Goal: Task Accomplishment & Management: Manage account settings

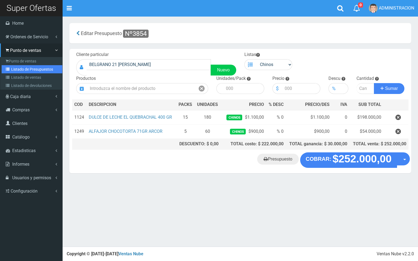
click at [33, 71] on link "Listado de Presupuestos" at bounding box center [32, 69] width 61 height 8
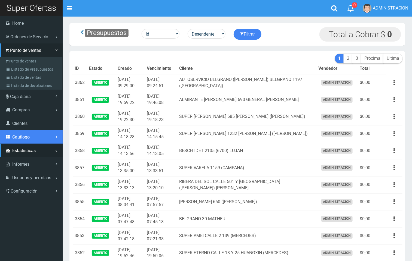
click at [33, 140] on link "Catálogo" at bounding box center [31, 137] width 63 height 14
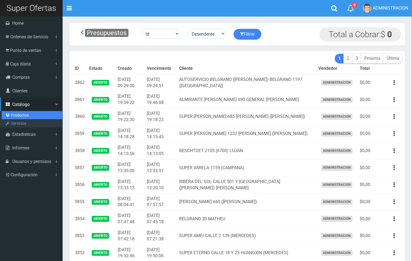
click at [20, 113] on link "Productos" at bounding box center [32, 115] width 61 height 8
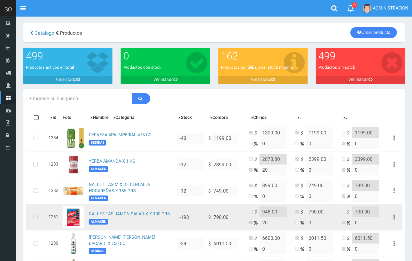
click at [211, 216] on td "$ 790.00" at bounding box center [226, 217] width 41 height 26
drag, startPoint x: 210, startPoint y: 216, endPoint x: 207, endPoint y: 219, distance: 3.7
click at [207, 219] on td "$ 790.00" at bounding box center [226, 217] width 41 height 26
click at [206, 220] on td "$ 790.00" at bounding box center [226, 217] width 41 height 26
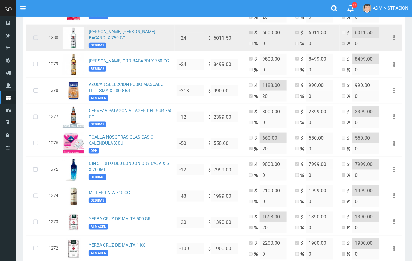
scroll to position [203, 0]
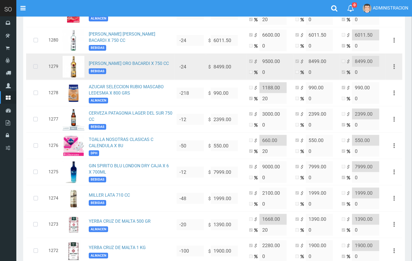
click at [36, 68] on icon at bounding box center [35, 67] width 14 height 18
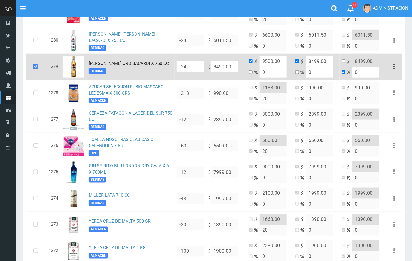
drag, startPoint x: 211, startPoint y: 68, endPoint x: 208, endPoint y: 69, distance: 3.9
click at [208, 69] on td "$ 8499.00" at bounding box center [226, 67] width 41 height 26
drag, startPoint x: 230, startPoint y: 69, endPoint x: 210, endPoint y: 69, distance: 20.4
click at [210, 69] on td "$ 8499.00" at bounding box center [226, 67] width 41 height 26
drag, startPoint x: 162, startPoint y: 65, endPoint x: 88, endPoint y: 67, distance: 73.7
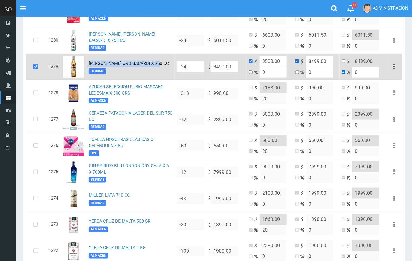
click at [88, 67] on td "RON CARTA ORO BACARDI X 750 CC BEBIDAS" at bounding box center [130, 67] width 88 height 26
copy link "RON CARTA ORO BACARDI X 750 CC"
drag, startPoint x: 237, startPoint y: 66, endPoint x: 210, endPoint y: 69, distance: 27.2
click at [210, 69] on td "$ 8499.00" at bounding box center [226, 67] width 41 height 26
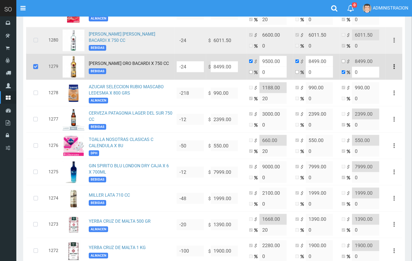
click at [38, 42] on icon at bounding box center [36, 41] width 14 height 18
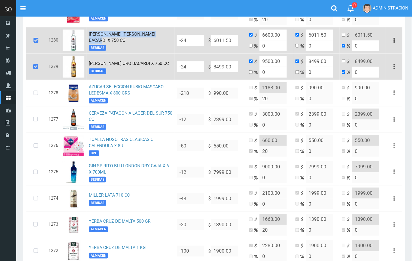
drag, startPoint x: 170, startPoint y: 37, endPoint x: 89, endPoint y: 37, distance: 80.5
click at [89, 37] on td "RON CARTA BLANCA BACARDI X 750 CC BEBIDAS" at bounding box center [130, 40] width 88 height 26
copy link "RON CARTA BLANCA BACARDI X 750 CC"
drag, startPoint x: 280, startPoint y: 62, endPoint x: 260, endPoint y: 62, distance: 20.1
click at [260, 62] on input "9500.00" at bounding box center [272, 61] width 27 height 11
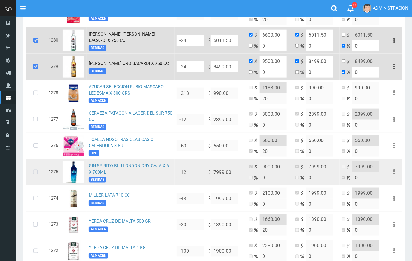
click at [207, 174] on td "$ 7999.00" at bounding box center [226, 172] width 41 height 26
drag, startPoint x: 210, startPoint y: 172, endPoint x: 207, endPoint y: 174, distance: 3.8
click at [207, 174] on td "$ 7999.00" at bounding box center [226, 172] width 41 height 26
copy td "$"
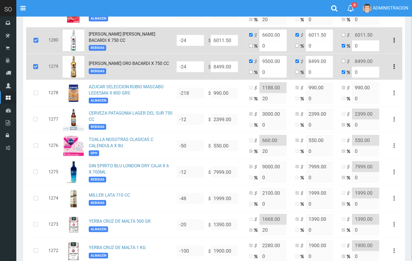
click at [235, 46] on input "8499.00" at bounding box center [224, 40] width 27 height 11
drag, startPoint x: 234, startPoint y: 41, endPoint x: 212, endPoint y: 41, distance: 22.6
click at [212, 41] on input "6011.50" at bounding box center [224, 40] width 27 height 11
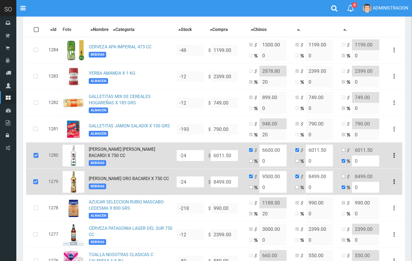
scroll to position [73, 0]
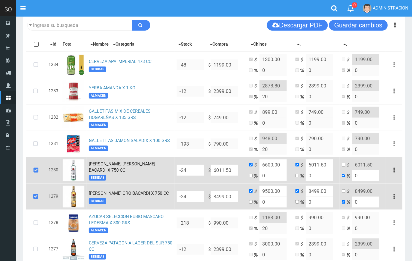
click at [195, 29] on div "Descargar PDF Guardar cambios 150" at bounding box center [214, 25] width 382 height 19
click at [338, 24] on button "Guardar cambios" at bounding box center [358, 25] width 59 height 11
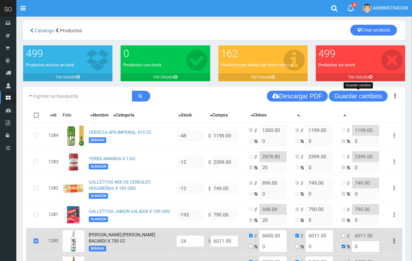
scroll to position [0, 0]
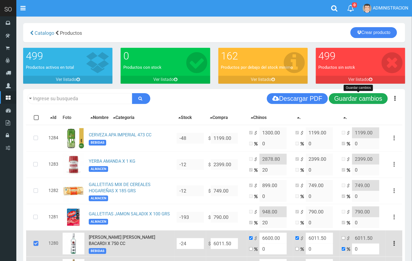
click at [359, 98] on button "Guardar cambios" at bounding box center [358, 98] width 59 height 11
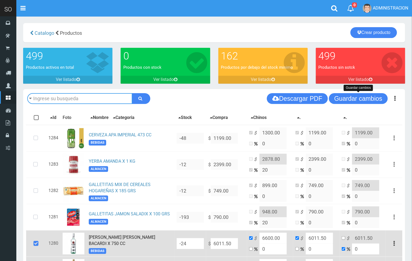
click at [93, 99] on input "text" at bounding box center [79, 98] width 105 height 11
type input "hei"
click at [132, 93] on button "submit" at bounding box center [141, 98] width 18 height 11
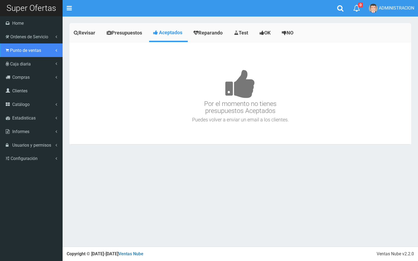
click at [19, 50] on span "Punto de ventas" at bounding box center [25, 50] width 31 height 5
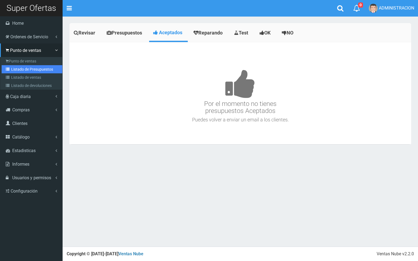
click at [24, 70] on link "Listado de Presupuestos" at bounding box center [32, 69] width 61 height 8
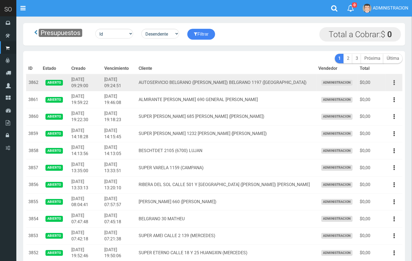
click at [394, 83] on icon "button" at bounding box center [393, 83] width 1 height 10
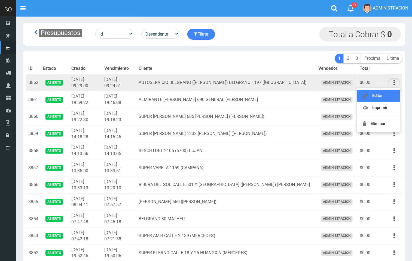
click at [385, 94] on link "Editar" at bounding box center [378, 96] width 43 height 12
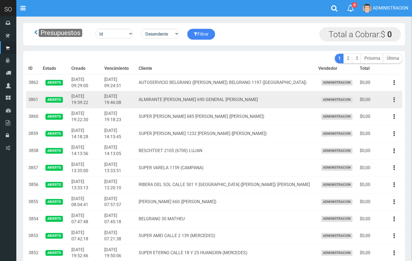
click at [392, 100] on button "button" at bounding box center [394, 100] width 12 height 10
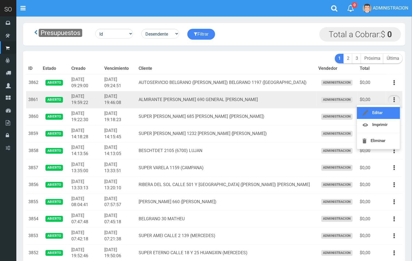
click at [389, 113] on link "Editar" at bounding box center [378, 113] width 43 height 12
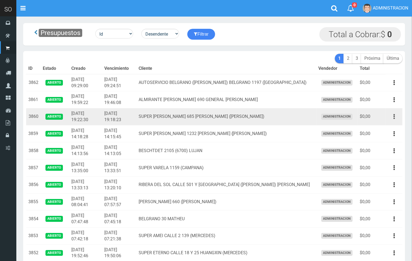
click at [393, 115] on icon "button" at bounding box center [393, 117] width 1 height 10
click at [385, 126] on link "Editar" at bounding box center [378, 130] width 43 height 12
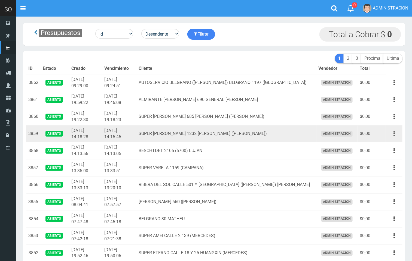
click at [399, 135] on button "button" at bounding box center [394, 134] width 12 height 10
click at [386, 146] on link "Editar" at bounding box center [378, 147] width 43 height 12
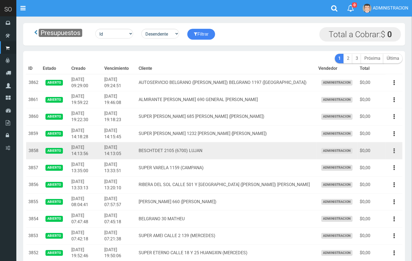
click at [394, 151] on icon "button" at bounding box center [393, 151] width 1 height 10
click at [384, 163] on link "Editar" at bounding box center [378, 164] width 43 height 12
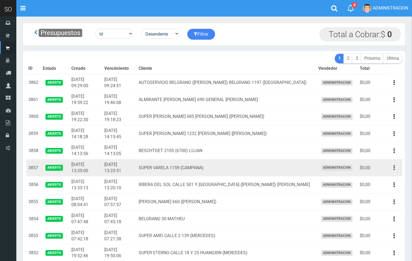
click at [392, 168] on button "button" at bounding box center [394, 168] width 12 height 10
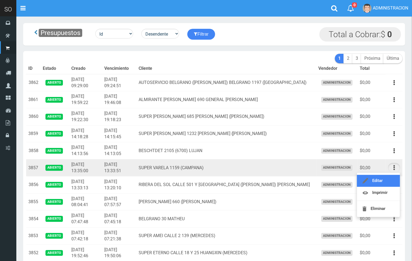
click at [387, 181] on link "Editar" at bounding box center [378, 181] width 43 height 12
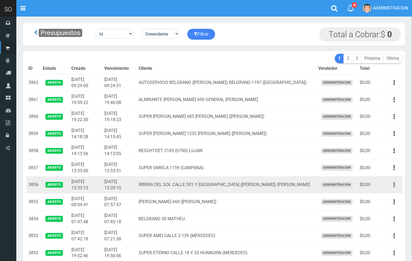
click at [393, 185] on button "button" at bounding box center [394, 185] width 12 height 10
click at [386, 201] on link "Editar" at bounding box center [378, 198] width 43 height 12
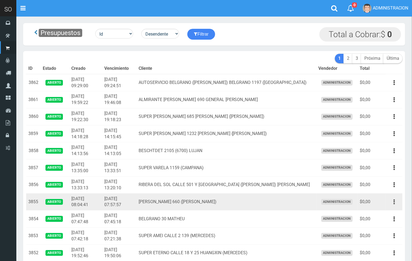
click at [394, 205] on icon "button" at bounding box center [393, 202] width 1 height 10
click at [390, 213] on link "Editar" at bounding box center [378, 215] width 43 height 12
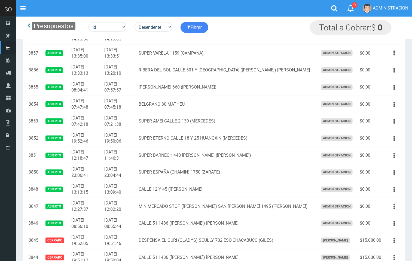
scroll to position [103, 0]
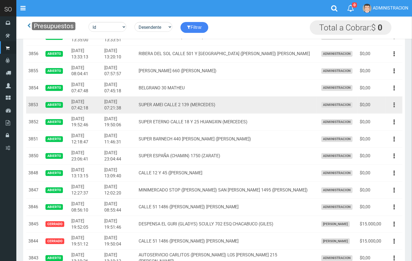
click at [395, 106] on button "button" at bounding box center [394, 105] width 12 height 10
click at [389, 117] on link "Editar" at bounding box center [378, 118] width 43 height 12
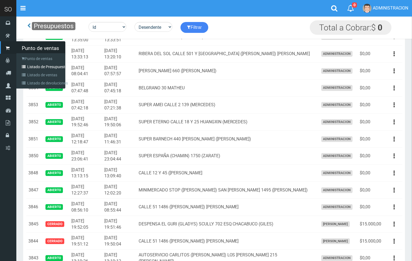
scroll to position [116, 0]
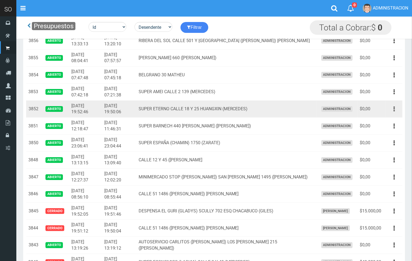
click at [391, 109] on button "button" at bounding box center [394, 109] width 12 height 10
click at [388, 119] on link "Editar" at bounding box center [378, 122] width 43 height 12
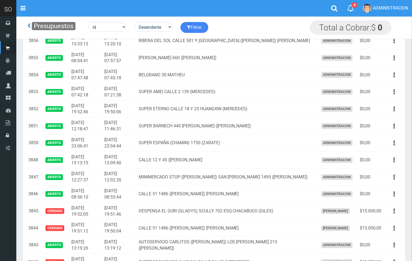
scroll to position [128, 0]
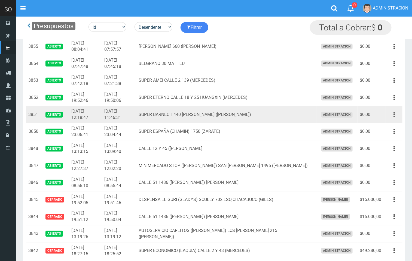
click at [394, 115] on icon "button" at bounding box center [393, 115] width 1 height 10
click at [389, 126] on link "Editar" at bounding box center [378, 128] width 43 height 12
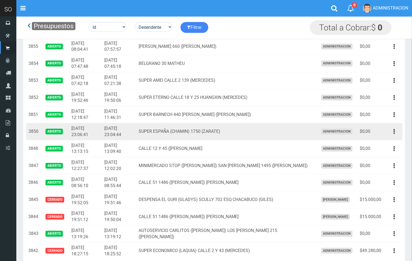
scroll to position [142, 0]
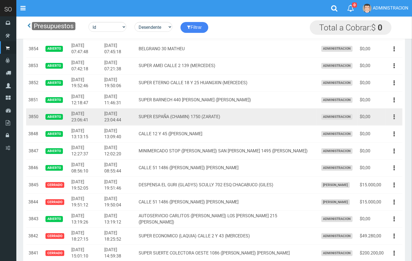
click at [392, 117] on button "button" at bounding box center [394, 117] width 12 height 10
click at [389, 127] on link "Editar" at bounding box center [378, 130] width 43 height 12
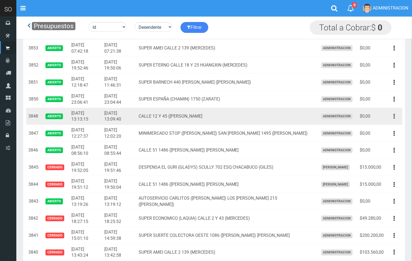
click at [394, 117] on icon "button" at bounding box center [393, 117] width 1 height 10
click at [388, 128] on link "Editar" at bounding box center [378, 130] width 43 height 12
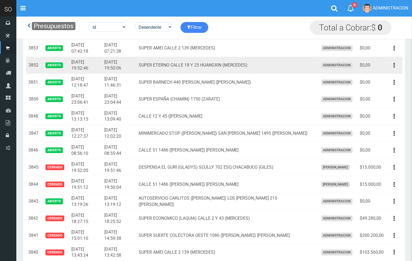
scroll to position [180, 0]
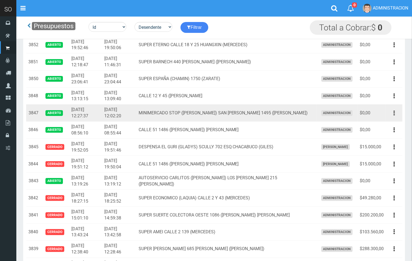
click at [395, 117] on button "button" at bounding box center [394, 114] width 12 height 10
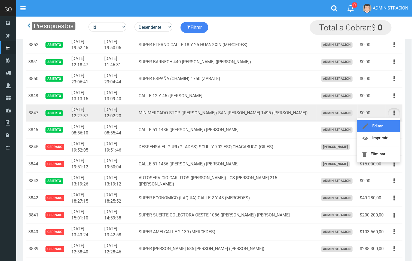
click at [383, 127] on link "Editar" at bounding box center [378, 126] width 43 height 12
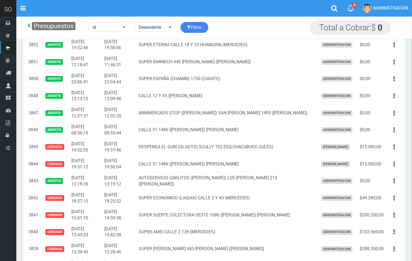
scroll to position [208, 0]
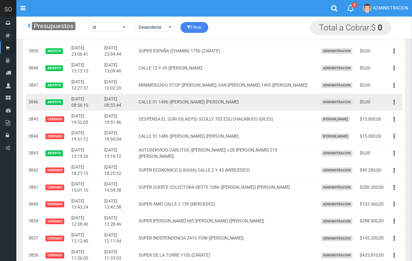
click at [396, 104] on button "button" at bounding box center [394, 103] width 12 height 10
click at [387, 118] on link "Editar" at bounding box center [378, 116] width 43 height 12
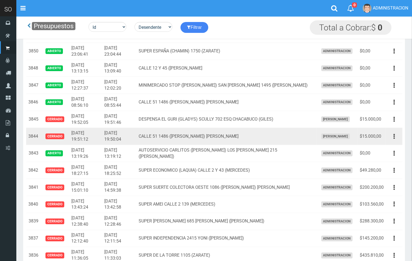
scroll to position [242, 0]
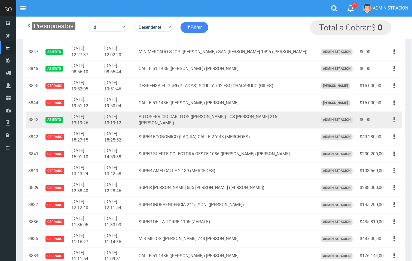
click at [395, 123] on button "button" at bounding box center [394, 120] width 12 height 10
click at [388, 131] on link "Editar" at bounding box center [378, 133] width 43 height 12
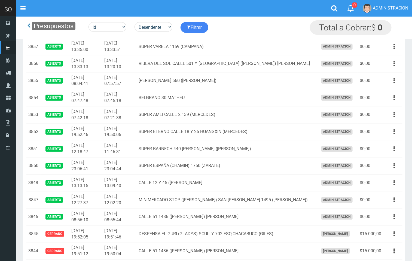
scroll to position [7, 0]
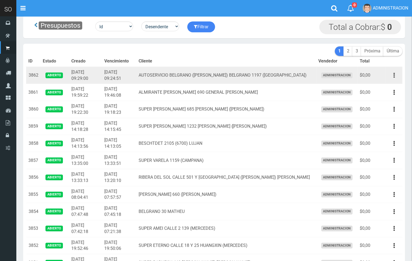
click at [395, 74] on button "button" at bounding box center [394, 76] width 12 height 10
click at [388, 86] on link "Editar" at bounding box center [378, 89] width 43 height 12
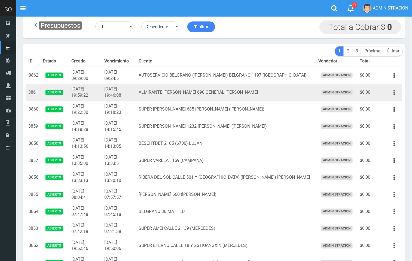
click at [391, 92] on button "button" at bounding box center [394, 93] width 12 height 10
click at [389, 104] on link "Editar" at bounding box center [378, 106] width 43 height 12
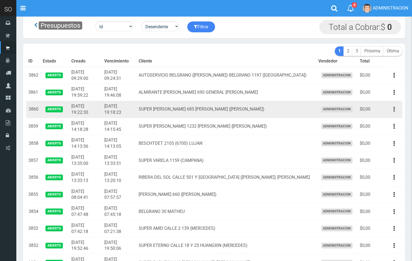
click at [394, 109] on button "button" at bounding box center [394, 110] width 12 height 10
click at [387, 124] on link "Editar" at bounding box center [378, 123] width 43 height 12
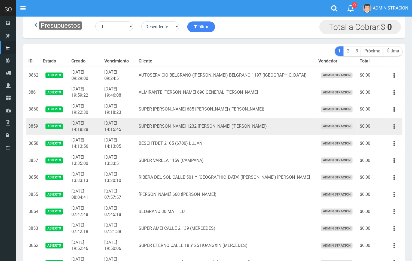
click at [393, 125] on icon "button" at bounding box center [393, 127] width 1 height 10
click at [382, 138] on link "Editar" at bounding box center [378, 140] width 43 height 12
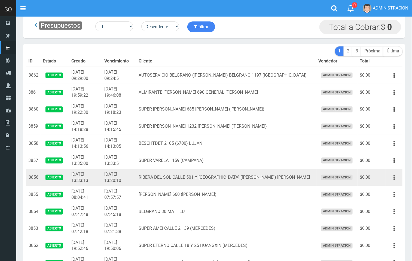
click at [395, 175] on button "button" at bounding box center [394, 178] width 12 height 10
click at [386, 189] on link "Editar" at bounding box center [378, 191] width 43 height 12
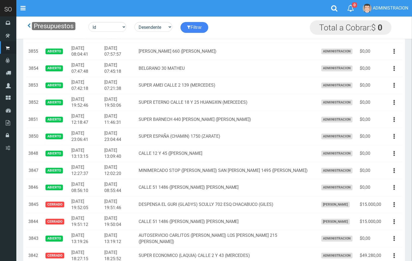
scroll to position [0, 0]
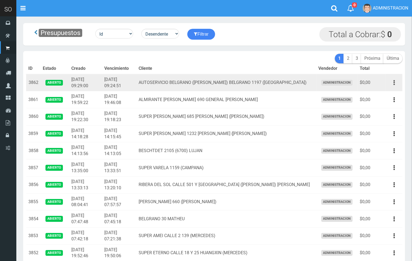
click at [392, 79] on button "button" at bounding box center [394, 83] width 12 height 10
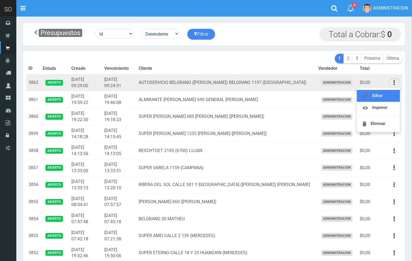
click at [385, 95] on link "Editar" at bounding box center [378, 96] width 43 height 12
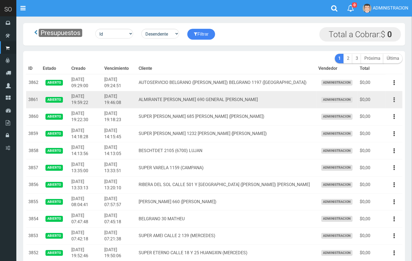
click at [395, 100] on button "button" at bounding box center [394, 100] width 12 height 10
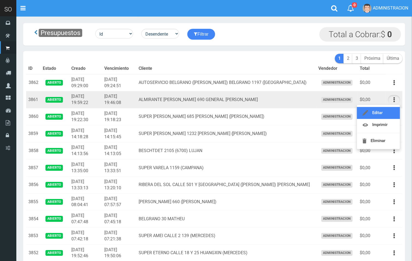
click at [392, 109] on link "Editar" at bounding box center [378, 113] width 43 height 12
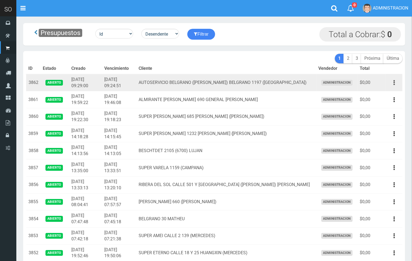
click at [392, 80] on button "button" at bounding box center [394, 83] width 12 height 10
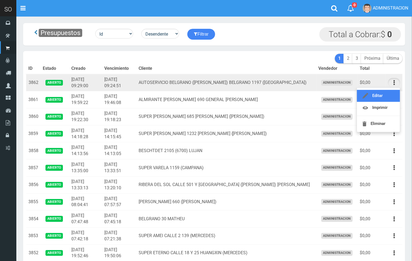
click at [385, 94] on link "Editar" at bounding box center [378, 96] width 43 height 12
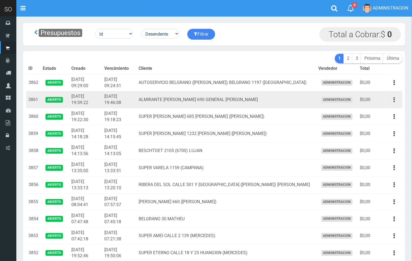
click at [392, 100] on button "button" at bounding box center [394, 100] width 12 height 10
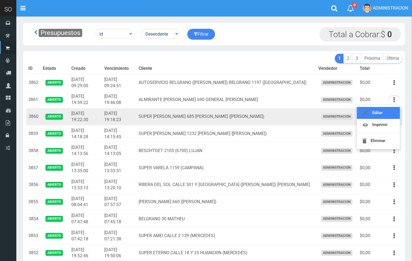
click at [388, 114] on link "Editar" at bounding box center [378, 113] width 43 height 12
click at [392, 114] on button "button" at bounding box center [394, 117] width 12 height 10
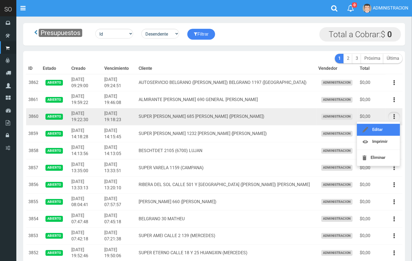
click at [388, 126] on link "Editar" at bounding box center [378, 130] width 43 height 12
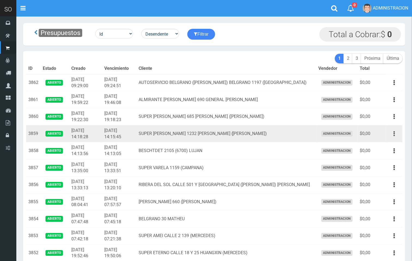
click at [394, 135] on icon "button" at bounding box center [393, 134] width 1 height 10
click at [379, 145] on link "Editar" at bounding box center [378, 147] width 43 height 12
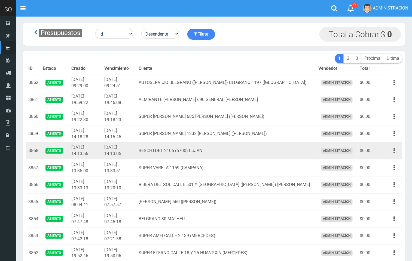
click at [392, 149] on button "button" at bounding box center [394, 151] width 12 height 10
click at [388, 162] on link "Editar" at bounding box center [378, 164] width 43 height 12
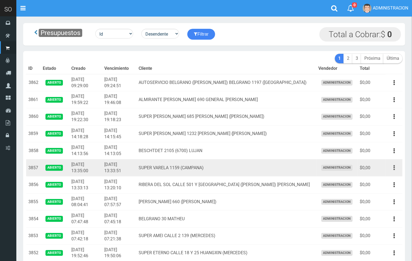
click at [392, 168] on button "button" at bounding box center [394, 168] width 12 height 10
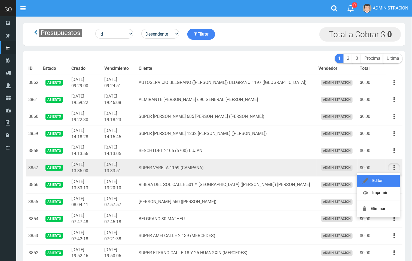
click at [386, 180] on link "Editar" at bounding box center [378, 181] width 43 height 12
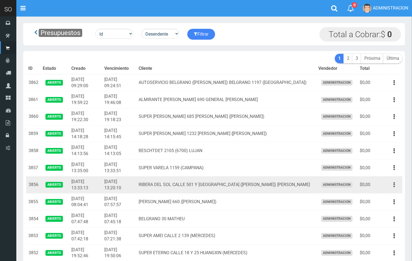
click at [392, 185] on button "button" at bounding box center [394, 185] width 12 height 10
click at [383, 195] on link "Editar" at bounding box center [378, 198] width 43 height 12
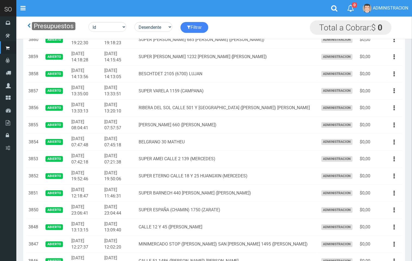
scroll to position [65, 0]
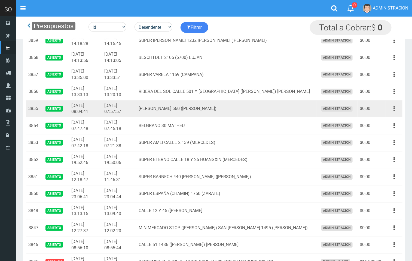
click at [392, 109] on button "button" at bounding box center [394, 109] width 12 height 10
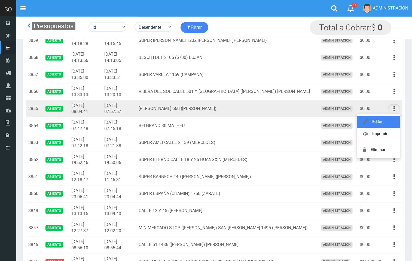
click at [389, 118] on link "Editar" at bounding box center [378, 122] width 43 height 12
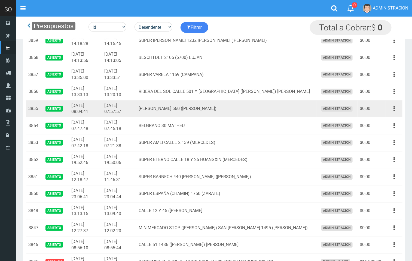
scroll to position [70, 0]
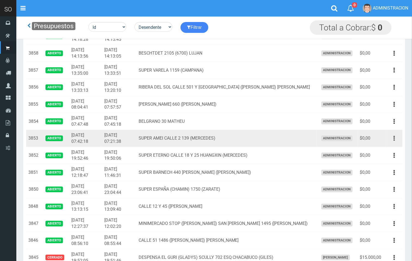
click at [394, 138] on icon "button" at bounding box center [393, 139] width 1 height 10
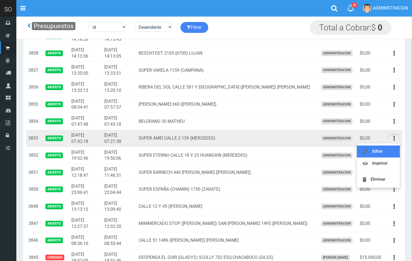
click at [389, 150] on link "Editar" at bounding box center [378, 152] width 43 height 12
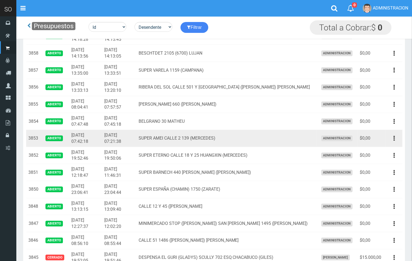
scroll to position [74, 0]
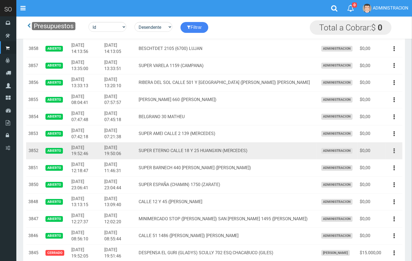
click at [394, 152] on icon "button" at bounding box center [393, 151] width 1 height 10
click at [387, 162] on link "Editar" at bounding box center [378, 164] width 43 height 12
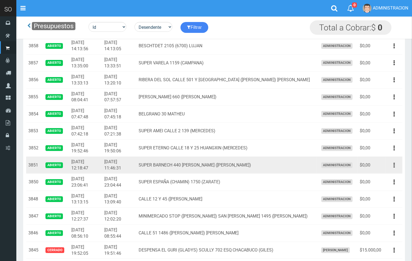
click at [398, 166] on button "button" at bounding box center [394, 166] width 12 height 10
click at [387, 176] on link "Editar" at bounding box center [378, 179] width 43 height 12
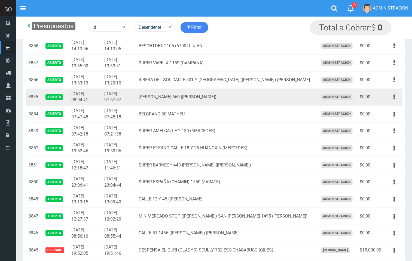
scroll to position [84, 0]
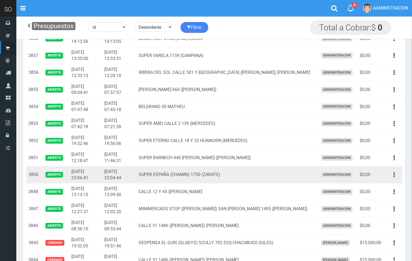
click at [394, 178] on icon "button" at bounding box center [393, 175] width 1 height 10
click at [389, 185] on link "Editar" at bounding box center [378, 188] width 43 height 12
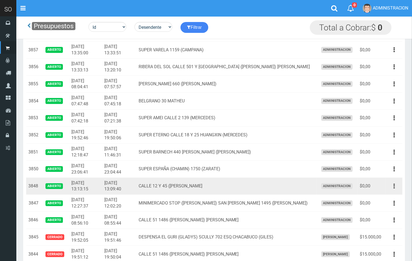
click at [394, 190] on icon "button" at bounding box center [393, 187] width 1 height 10
click at [390, 197] on link "Editar" at bounding box center [378, 200] width 43 height 12
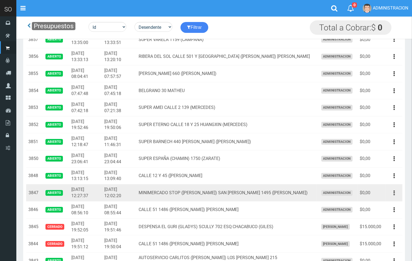
click at [391, 196] on button "button" at bounding box center [394, 193] width 12 height 10
click at [381, 210] on link "Editar" at bounding box center [378, 206] width 43 height 12
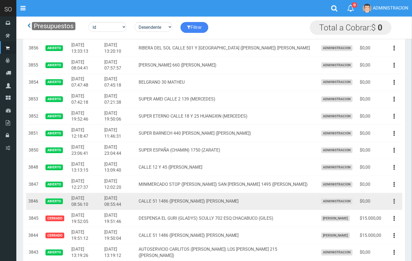
click at [393, 205] on icon "button" at bounding box center [393, 202] width 1 height 10
click at [383, 214] on link "Editar" at bounding box center [378, 215] width 43 height 12
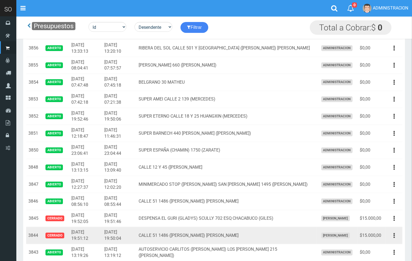
scroll to position [122, 0]
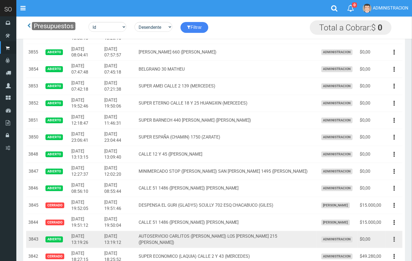
click at [393, 242] on icon "button" at bounding box center [393, 240] width 1 height 10
click at [387, 252] on link "Editar" at bounding box center [378, 253] width 43 height 12
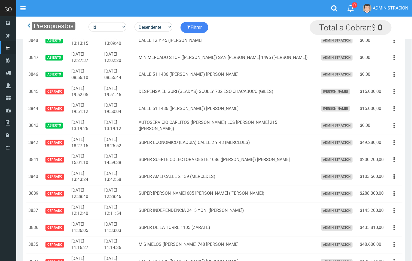
scroll to position [0, 0]
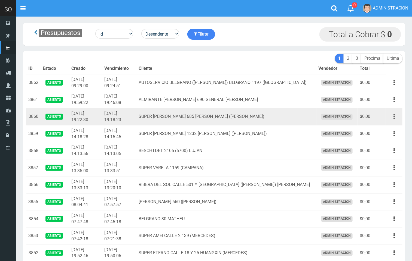
click at [393, 113] on icon "button" at bounding box center [393, 117] width 1 height 10
click at [386, 128] on link "Editar" at bounding box center [378, 130] width 43 height 12
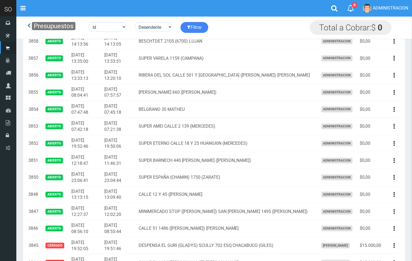
scroll to position [98, 0]
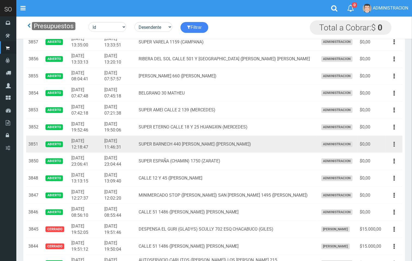
click at [392, 144] on button "button" at bounding box center [394, 145] width 12 height 10
click at [389, 162] on link "Editar" at bounding box center [378, 158] width 43 height 12
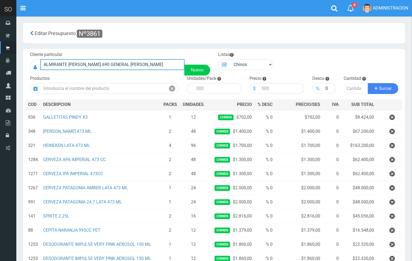
drag, startPoint x: 167, startPoint y: 65, endPoint x: 32, endPoint y: 63, distance: 135.5
click at [30, 63] on div "ALMIRANTE BROWN 690 GENERAL RODRIGUEZ Nuevo" at bounding box center [120, 67] width 180 height 16
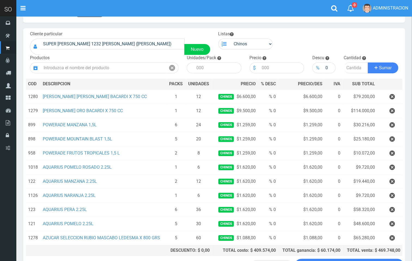
scroll to position [10, 0]
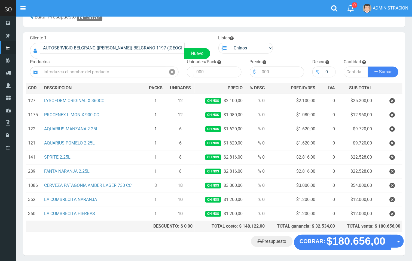
scroll to position [29, 0]
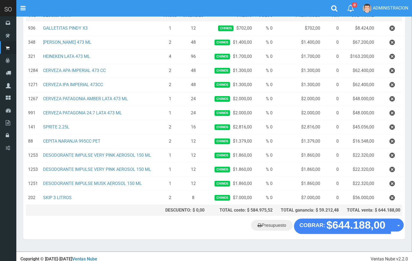
scroll to position [92, 0]
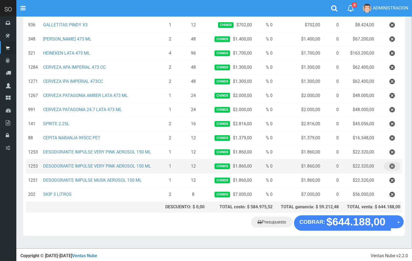
click at [392, 169] on icon "button" at bounding box center [391, 167] width 5 height 10
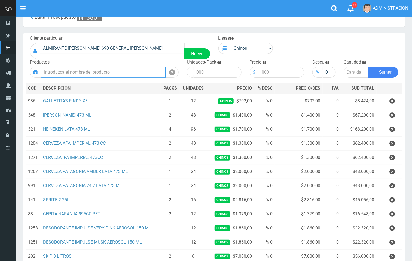
scroll to position [0, 0]
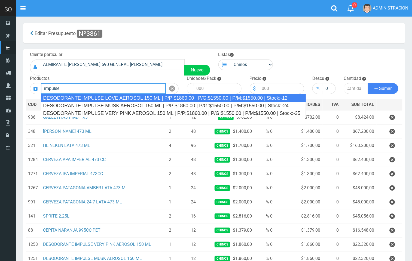
click at [121, 94] on div "DESODORANTE IMPULSE LOVE AEROSOL 150 ML | P/P:$1860.00 | P/G:$1550.00 | P/M:$15…" at bounding box center [173, 98] width 265 height 8
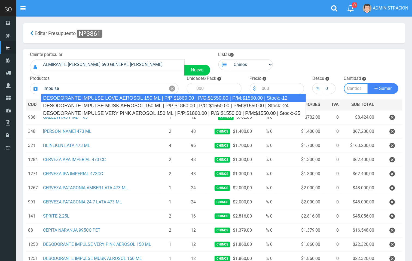
type input "DESODORANTE IMPULSE LOVE AEROSOL 150 ML | P/P:$1860.00 | P/G:$1550.00 | P/M:$15…"
type input "12"
type input "1860.00"
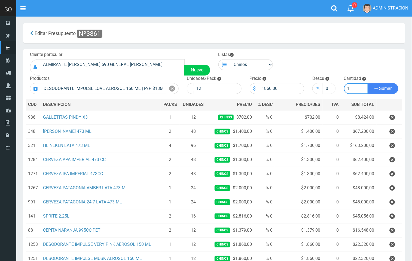
type input "1"
click at [367, 83] on button "Sumar" at bounding box center [382, 88] width 30 height 11
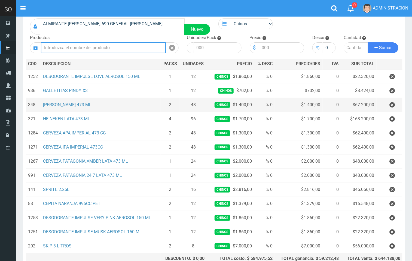
scroll to position [41, 0]
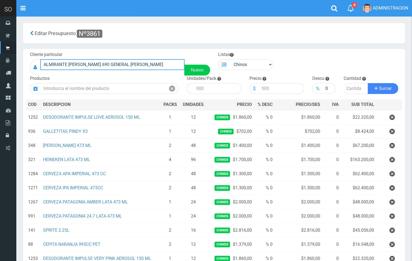
click at [142, 64] on input "ALMIRANTE [PERSON_NAME] 690 GENERAL [PERSON_NAME]" at bounding box center [112, 64] width 144 height 11
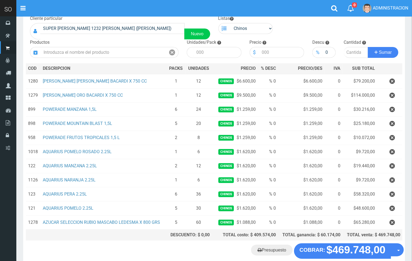
scroll to position [37, 0]
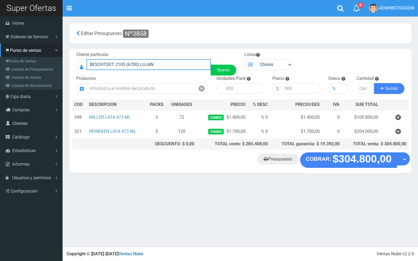
drag, startPoint x: 111, startPoint y: 66, endPoint x: 57, endPoint y: 62, distance: 54.2
click at [27, 59] on div "SO Toggle navigation 0 0" at bounding box center [209, 123] width 418 height 247
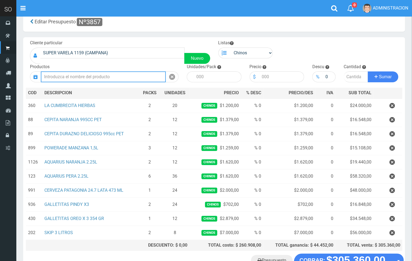
scroll to position [15, 0]
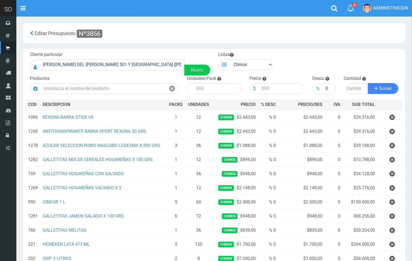
scroll to position [18, 0]
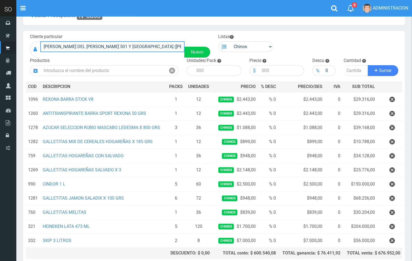
drag, startPoint x: 158, startPoint y: 43, endPoint x: 39, endPoint y: 44, distance: 119.7
click at [37, 44] on div "RIBERA DEL SOL CALLE 501 Y EL RIO (MATIAS) GILES Nuevo" at bounding box center [120, 49] width 180 height 16
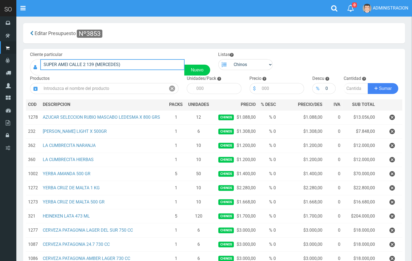
drag, startPoint x: 135, startPoint y: 63, endPoint x: 48, endPoint y: 62, distance: 87.3
click at [33, 62] on div "SUPER AMEI CALLE 2 139 (MERCEDES) Nuevo" at bounding box center [120, 67] width 180 height 16
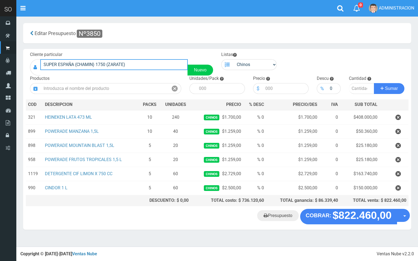
drag, startPoint x: 67, startPoint y: 64, endPoint x: 51, endPoint y: 62, distance: 16.5
click at [43, 62] on input "SUPER ESPAÑA (CHAMIN) 1750 (ZARATE)" at bounding box center [113, 64] width 147 height 11
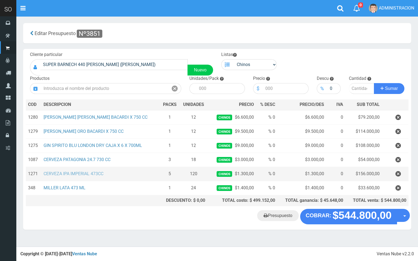
click at [83, 172] on link "CERVEZA IPA IMPERIAL 473CC" at bounding box center [74, 173] width 60 height 5
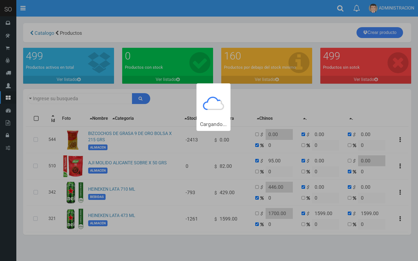
type input "hei"
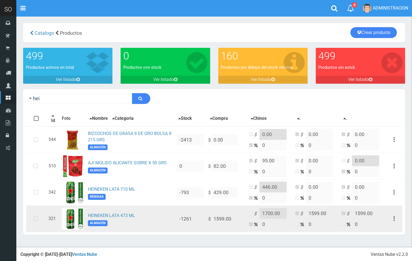
click at [34, 218] on icon at bounding box center [35, 219] width 14 height 18
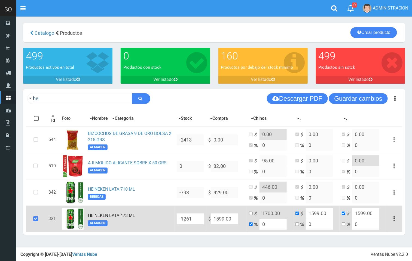
click at [248, 214] on td "$ 1700.00 0" at bounding box center [270, 219] width 46 height 26
click at [252, 213] on input "checkbox" at bounding box center [251, 214] width 4 height 4
checkbox input "true"
checkbox input "false"
click at [268, 213] on input "1700.00" at bounding box center [272, 213] width 27 height 11
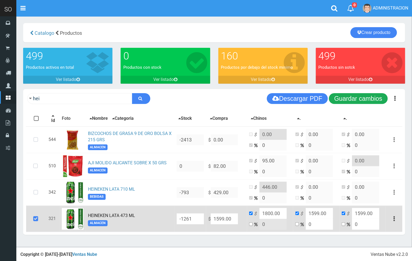
type input "1800.00"
click at [360, 99] on button "Guardar cambios" at bounding box center [358, 98] width 59 height 11
